Goal: Task Accomplishment & Management: Manage account settings

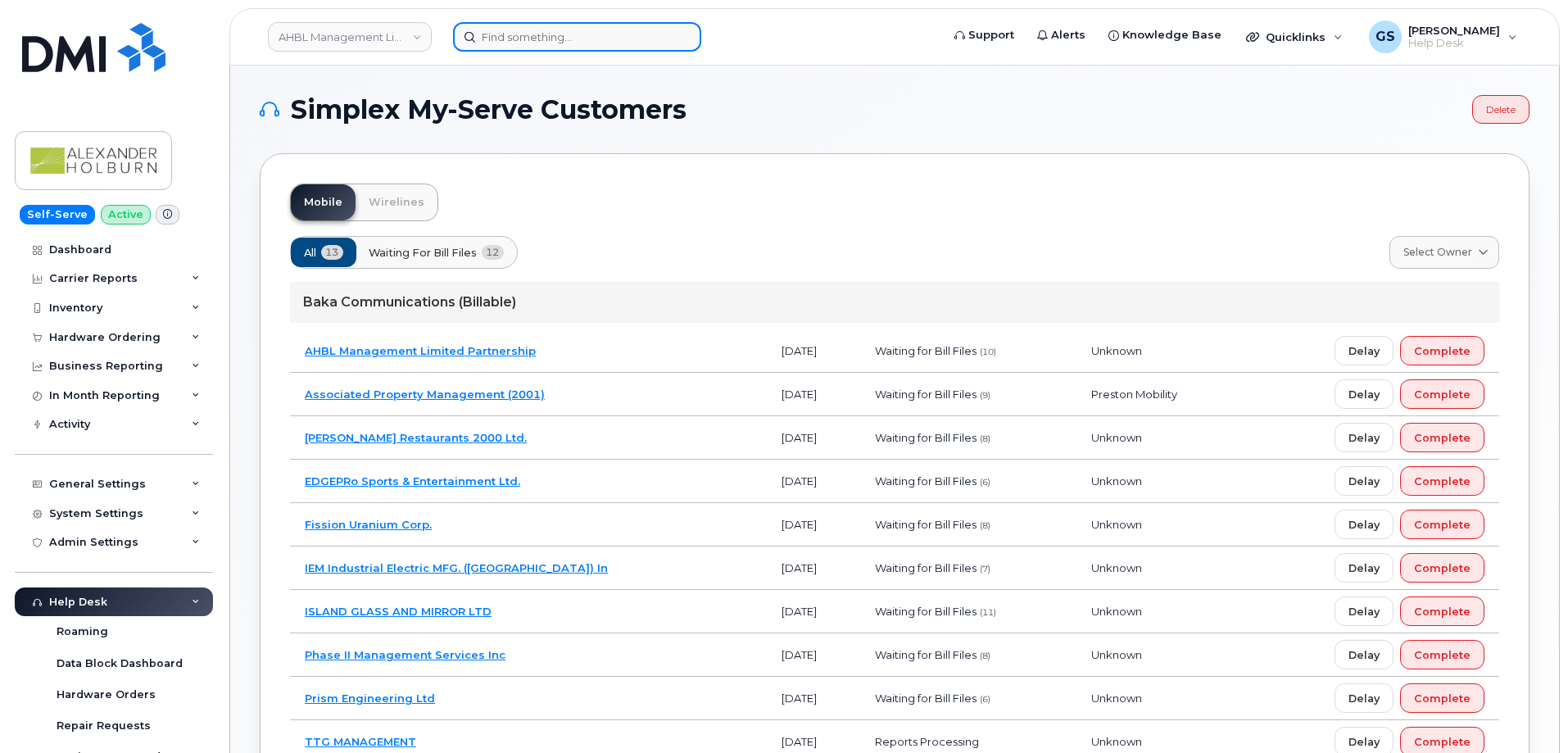
click at [601, 34] on input at bounding box center [576, 37] width 248 height 29
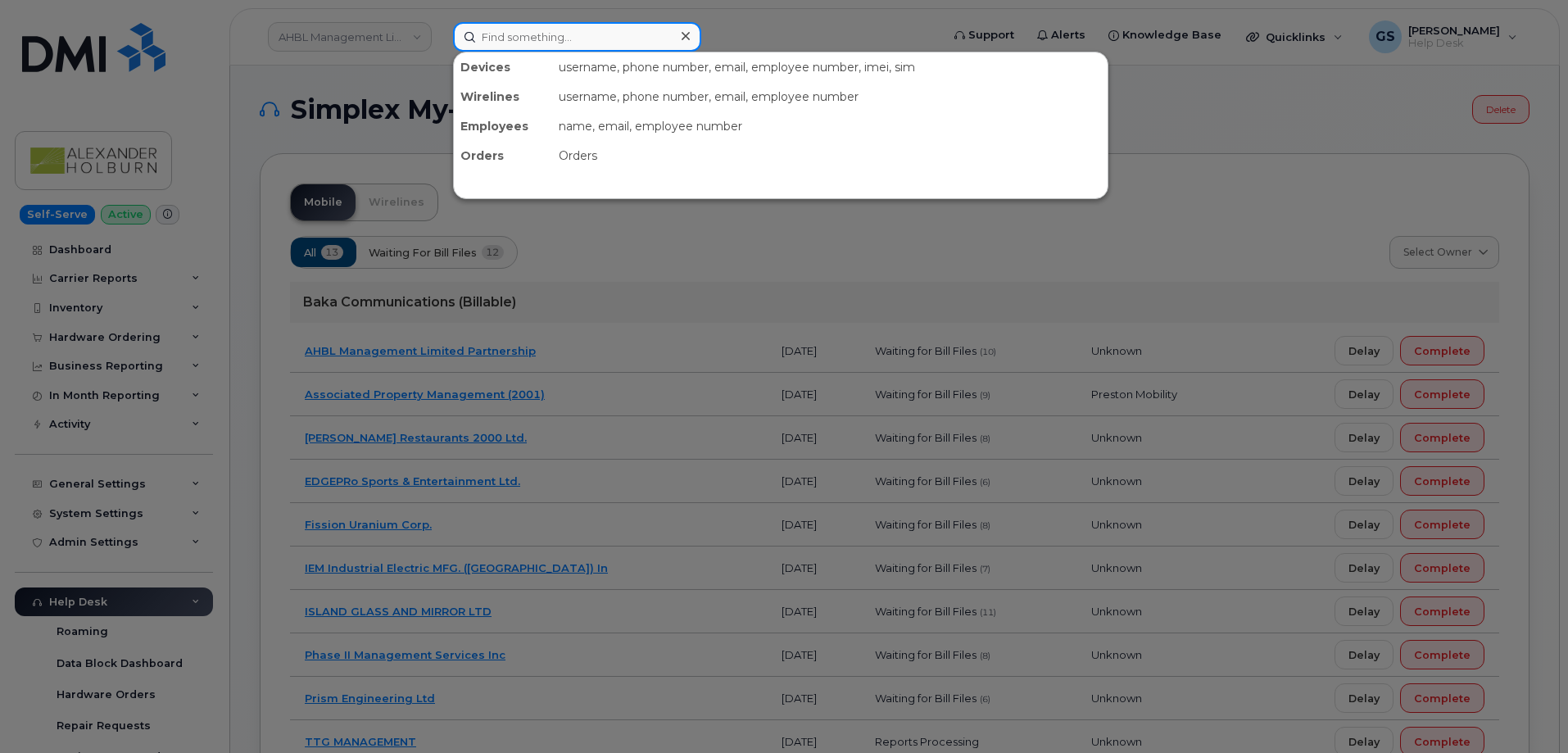
paste input "[PHONE_NUMBER]"
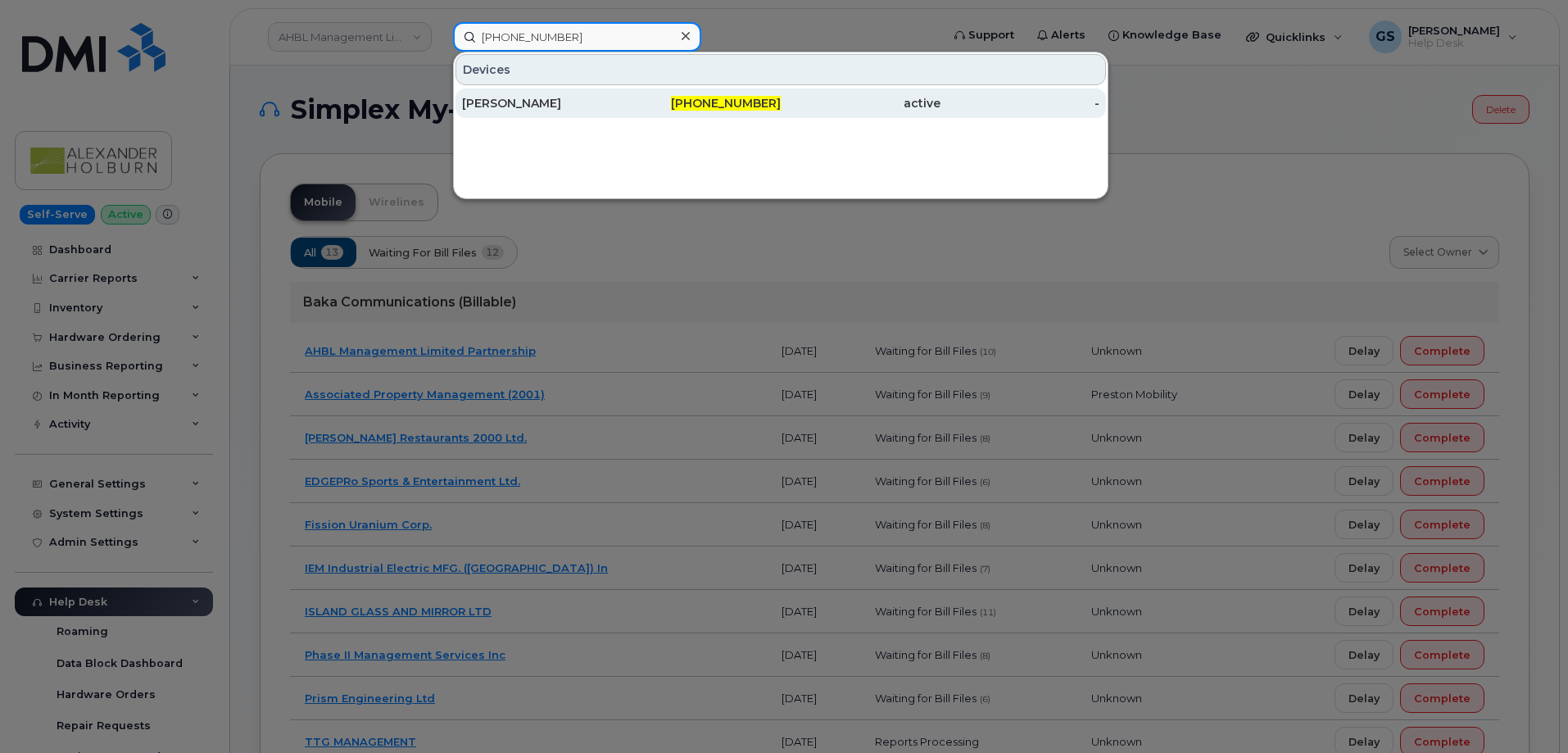
type input "[PHONE_NUMBER]"
click at [592, 97] on div "[PERSON_NAME]" at bounding box center [542, 104] width 159 height 16
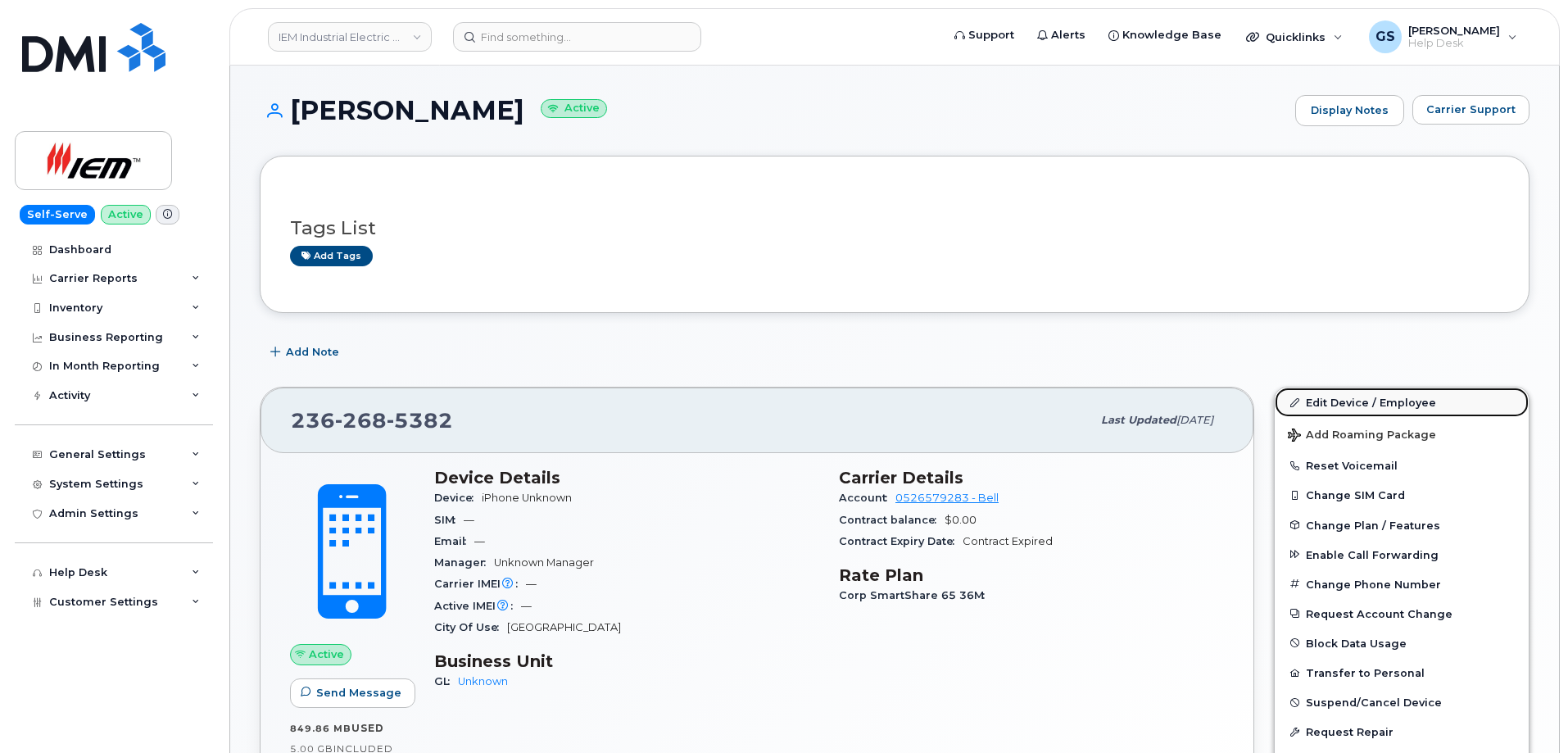
click at [1359, 407] on link "Edit Device / Employee" at bounding box center [1401, 402] width 254 height 29
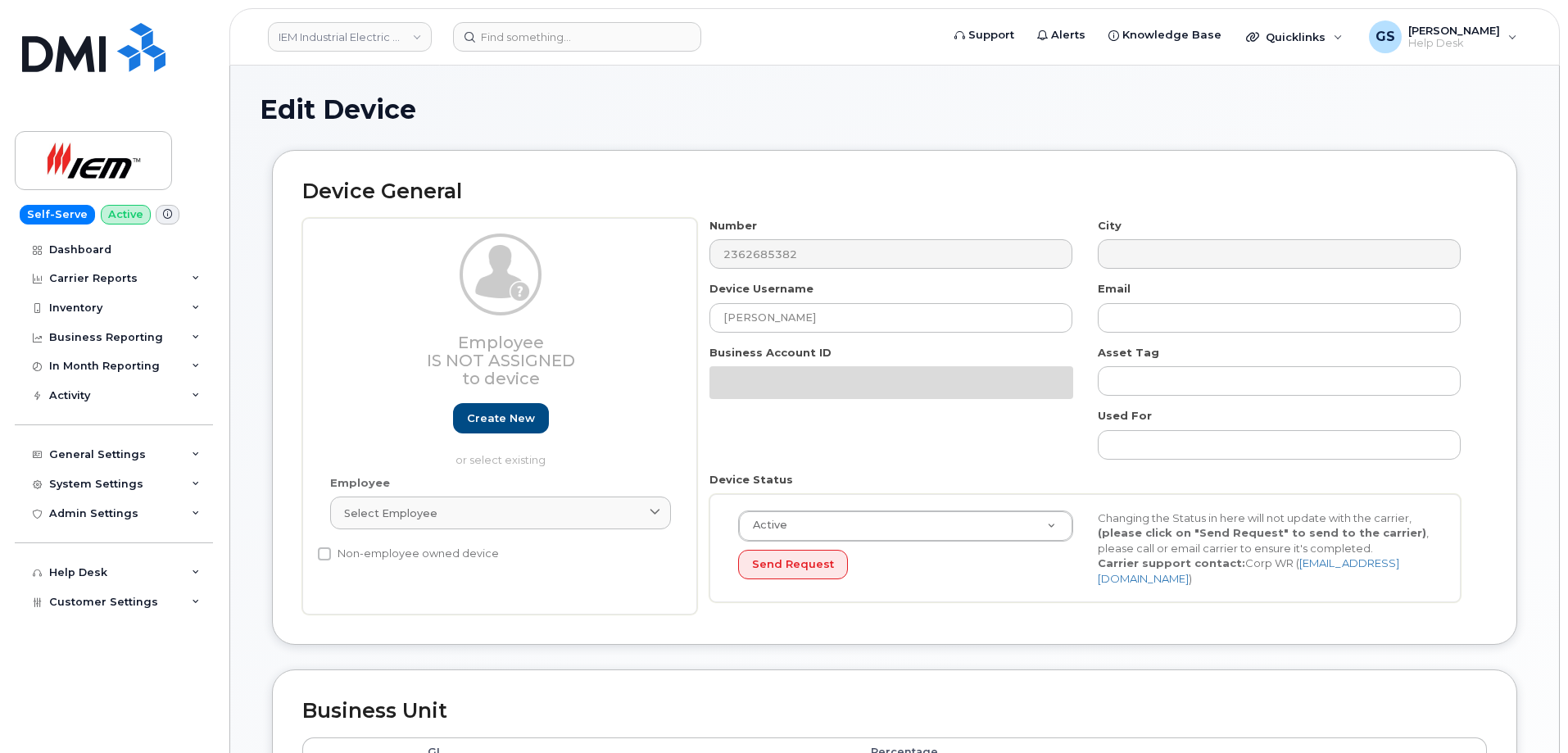
select select "14589"
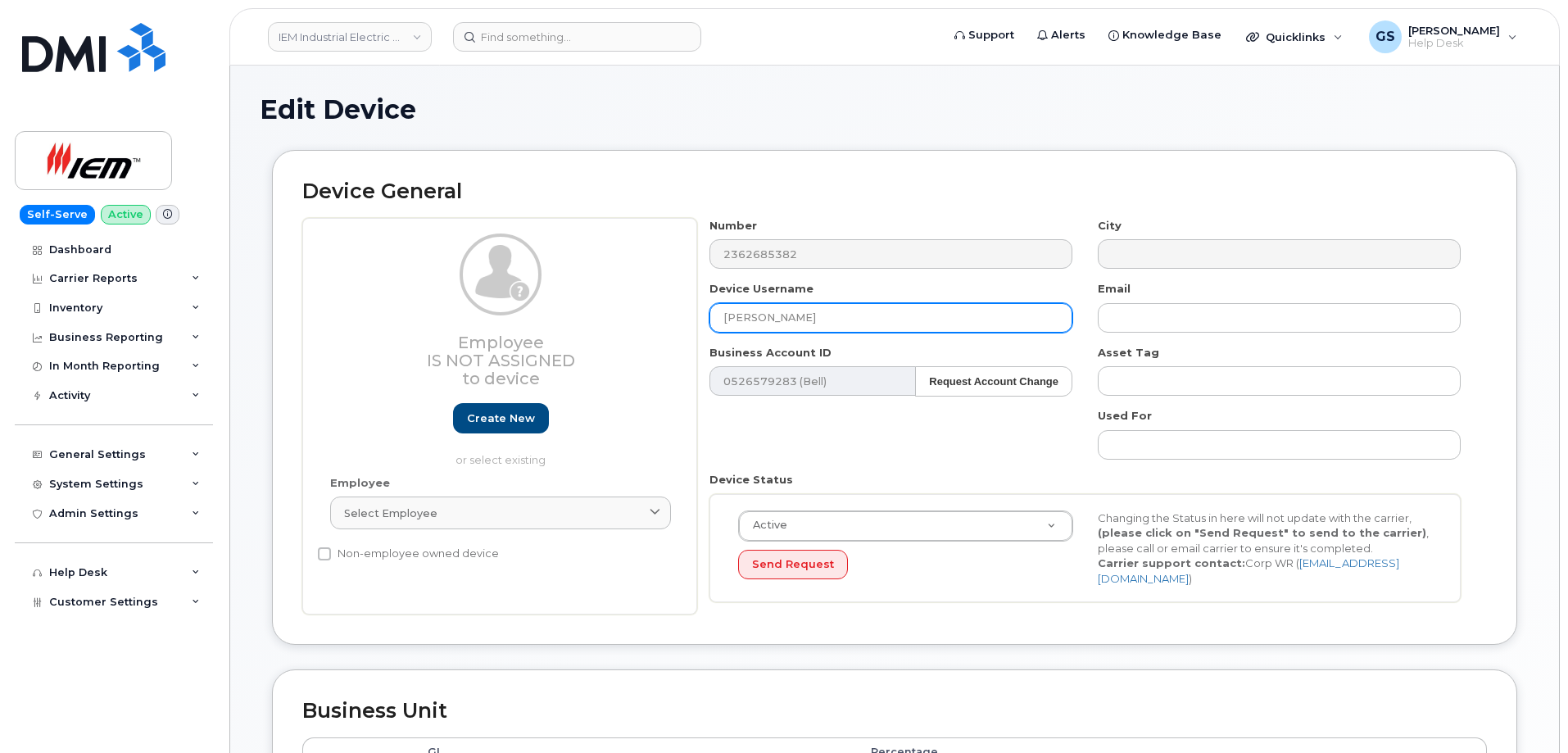
click at [816, 316] on input "[PERSON_NAME]" at bounding box center [891, 318] width 363 height 29
paste input "Sonali Budhkar"
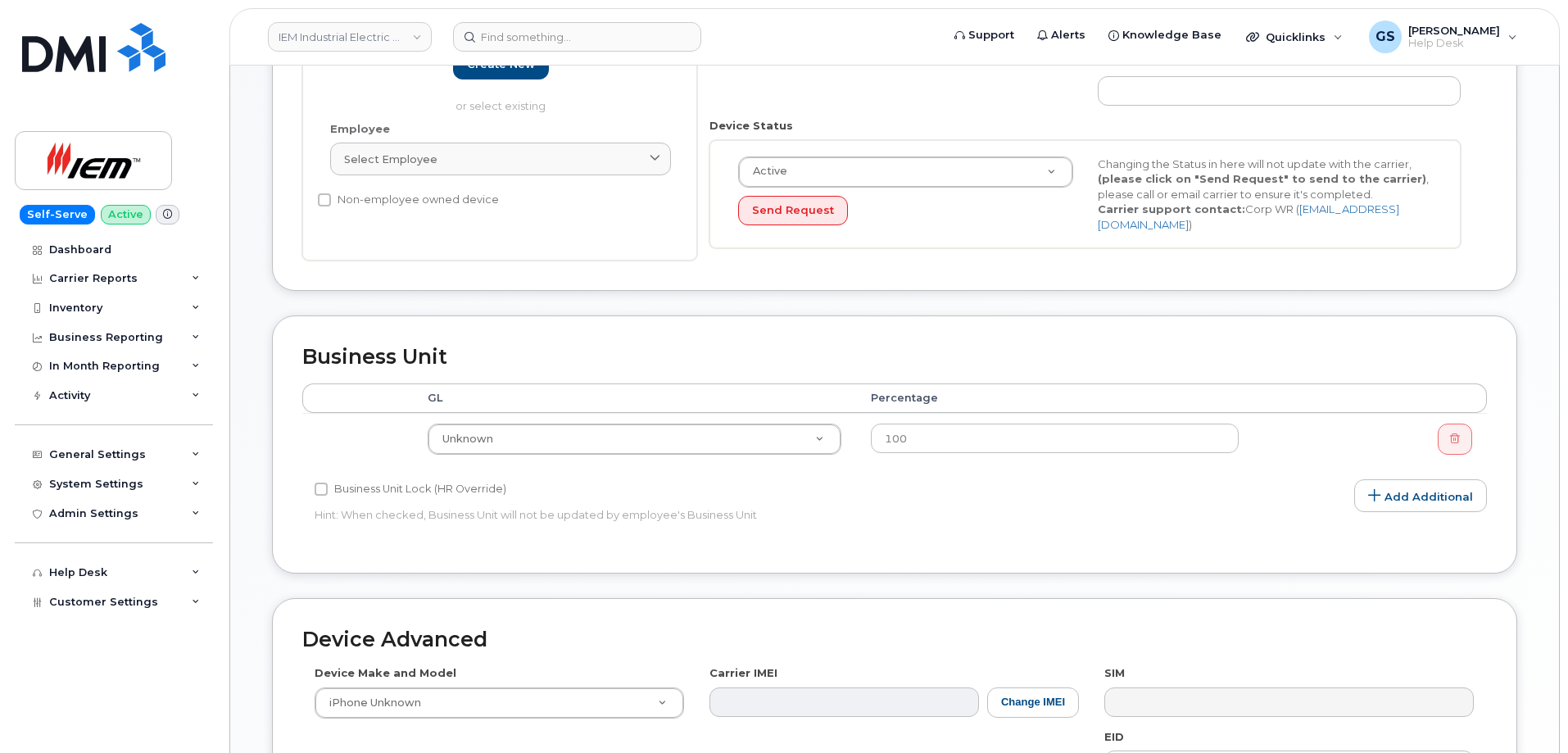
scroll to position [687, 0]
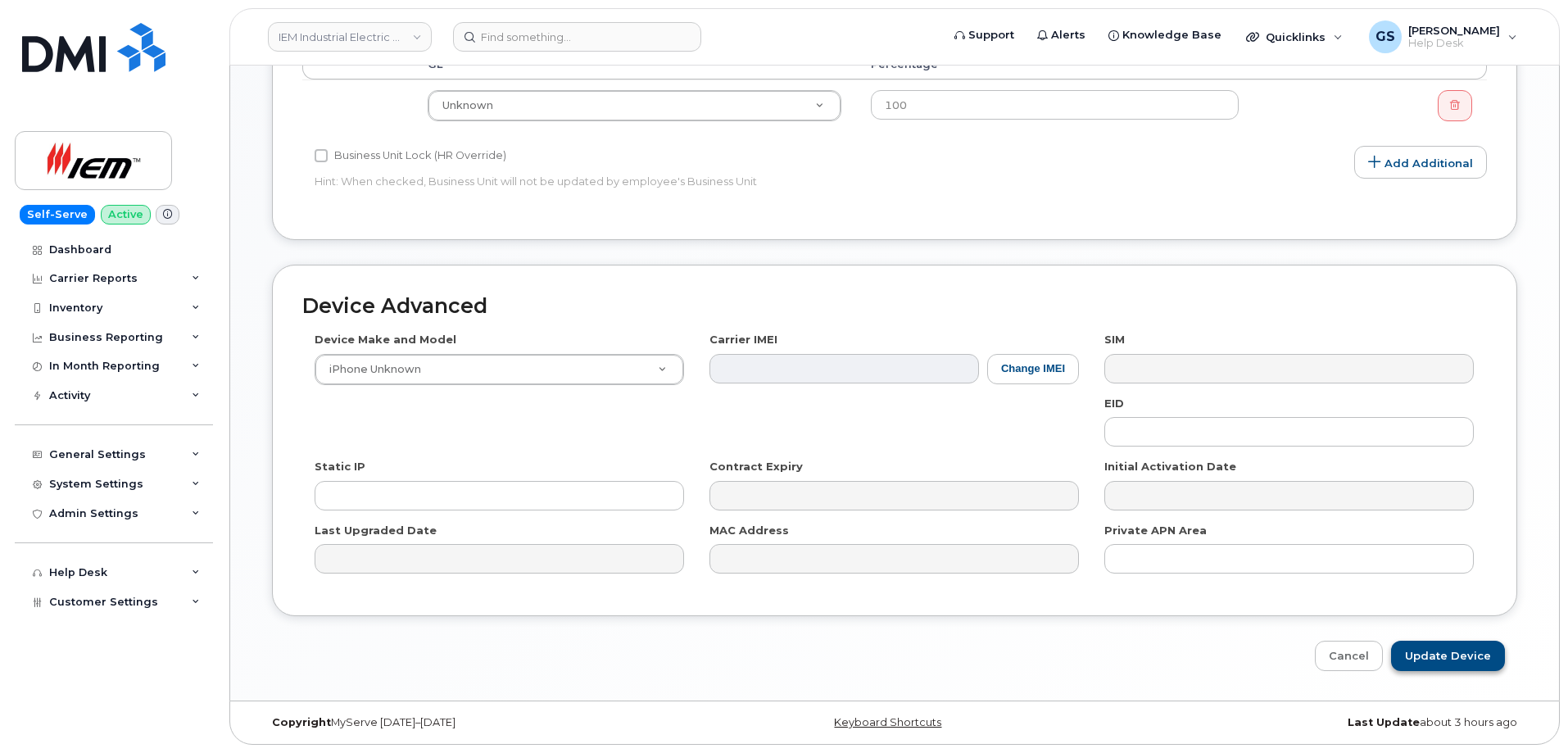
type input "Sonali Budhkar"
click at [1470, 646] on input "Update Device" at bounding box center [1448, 655] width 114 height 30
type input "Saving..."
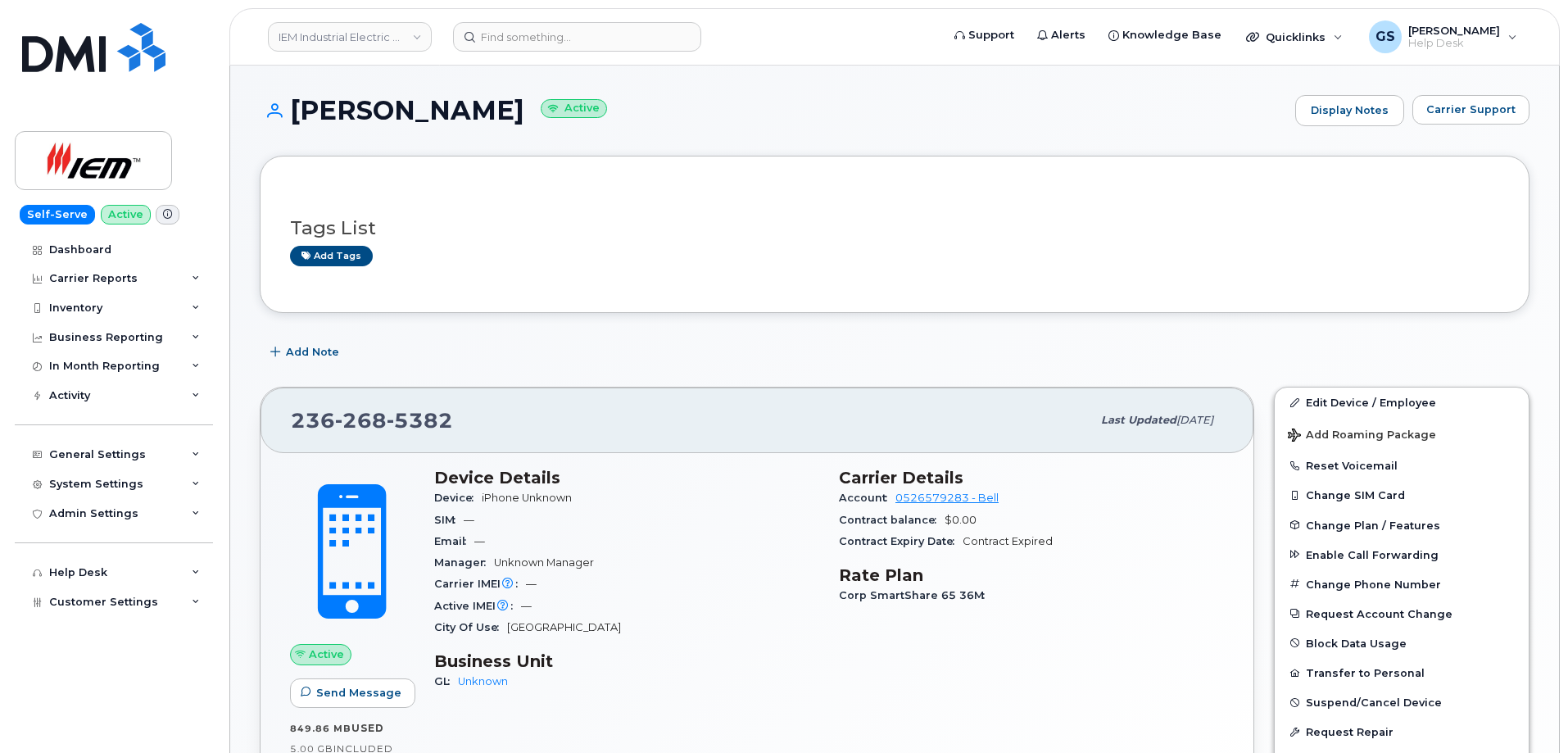
click at [333, 420] on span "236 268 5382" at bounding box center [371, 420] width 162 height 25
copy span "236 268 5382"
click at [552, 347] on div "Add Note" at bounding box center [894, 352] width 1270 height 29
